Goal: Find specific page/section: Find specific page/section

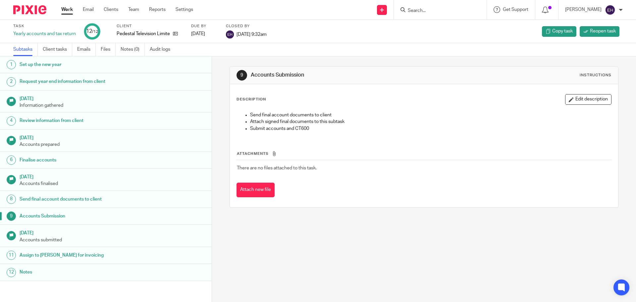
click at [438, 8] on input "Search" at bounding box center [437, 11] width 60 height 6
click at [444, 10] on input "Search" at bounding box center [437, 11] width 60 height 6
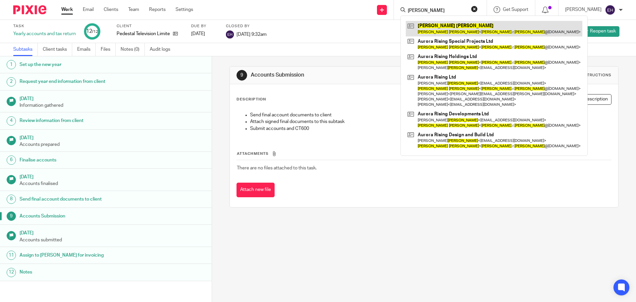
type input "oliver jackson"
click at [477, 28] on link at bounding box center [494, 28] width 176 height 15
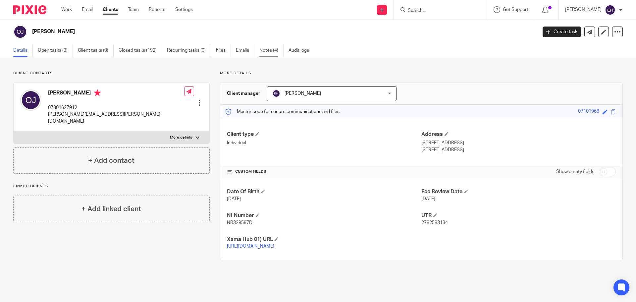
click at [267, 51] on link "Notes (4)" at bounding box center [271, 50] width 24 height 13
click at [272, 52] on link "Notes (4)" at bounding box center [271, 50] width 24 height 13
